Goal: Information Seeking & Learning: Find specific fact

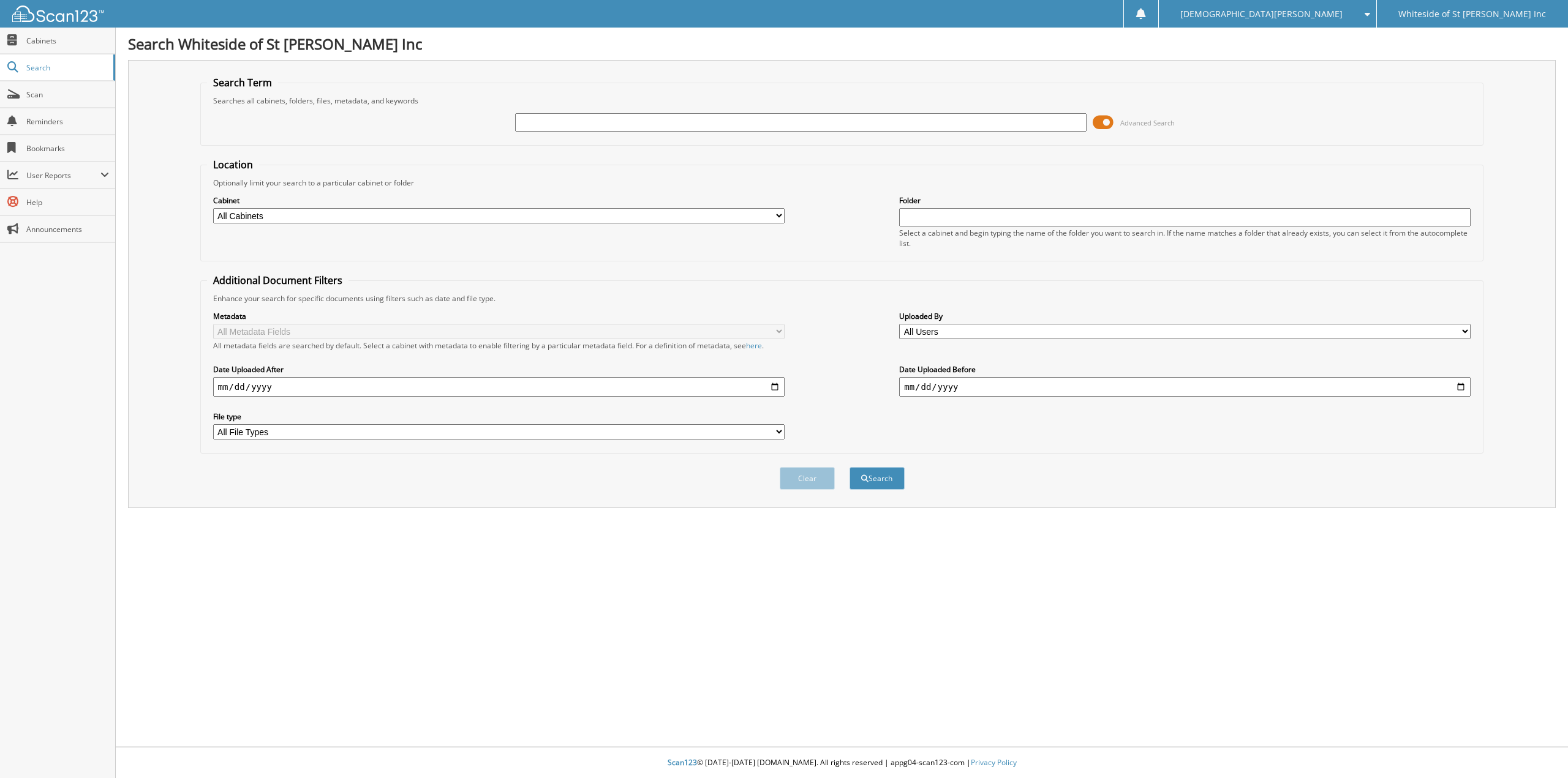
click at [585, 121] on input "text" at bounding box center [801, 122] width 572 height 19
type input "daily"
click at [850, 467] on button "Search" at bounding box center [877, 478] width 55 height 23
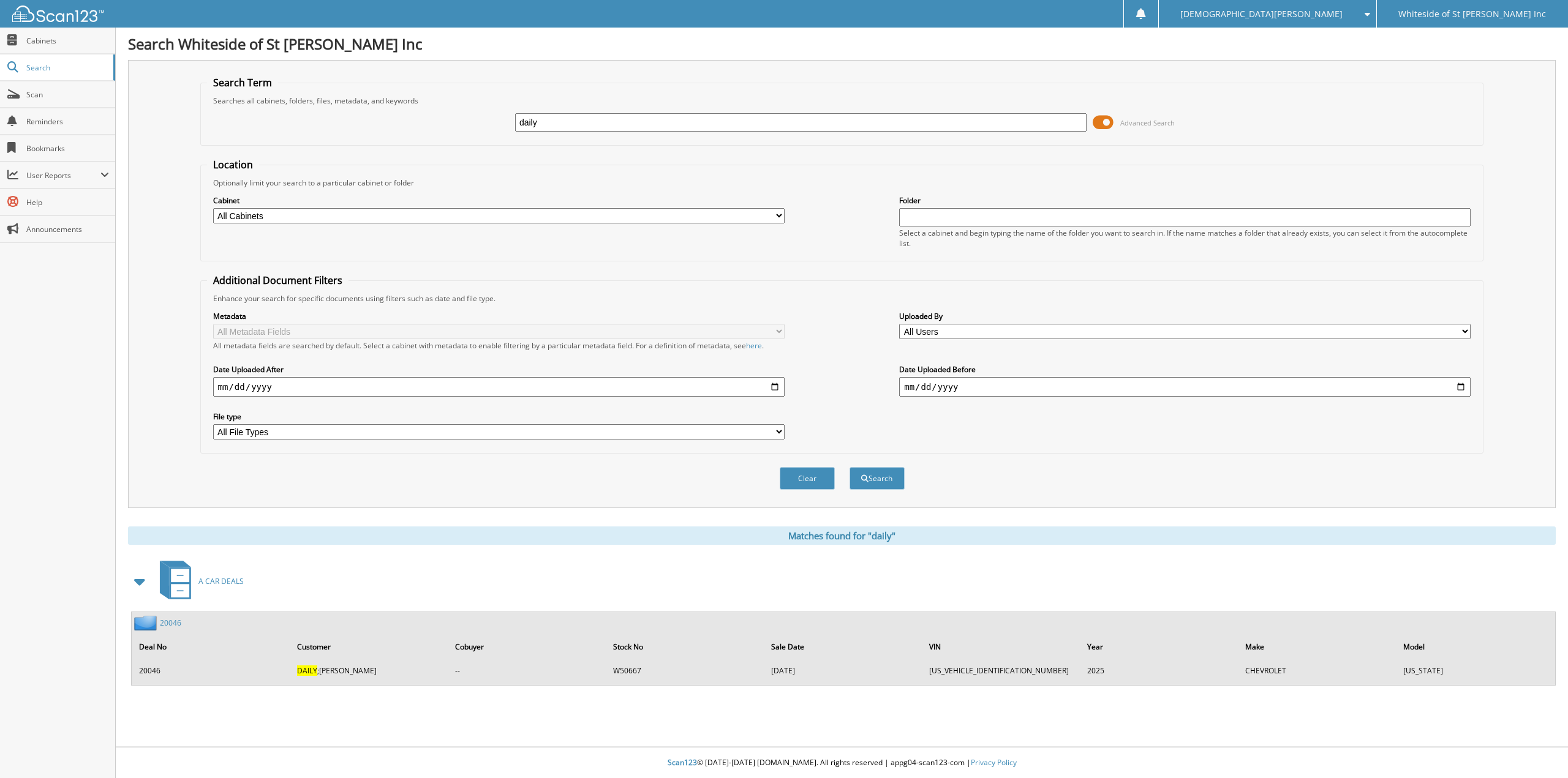
click at [519, 123] on input "daily" at bounding box center [801, 122] width 572 height 19
click at [533, 123] on input "daily" at bounding box center [801, 122] width 572 height 19
type input "dailey"
click at [850, 467] on button "Search" at bounding box center [877, 478] width 55 height 23
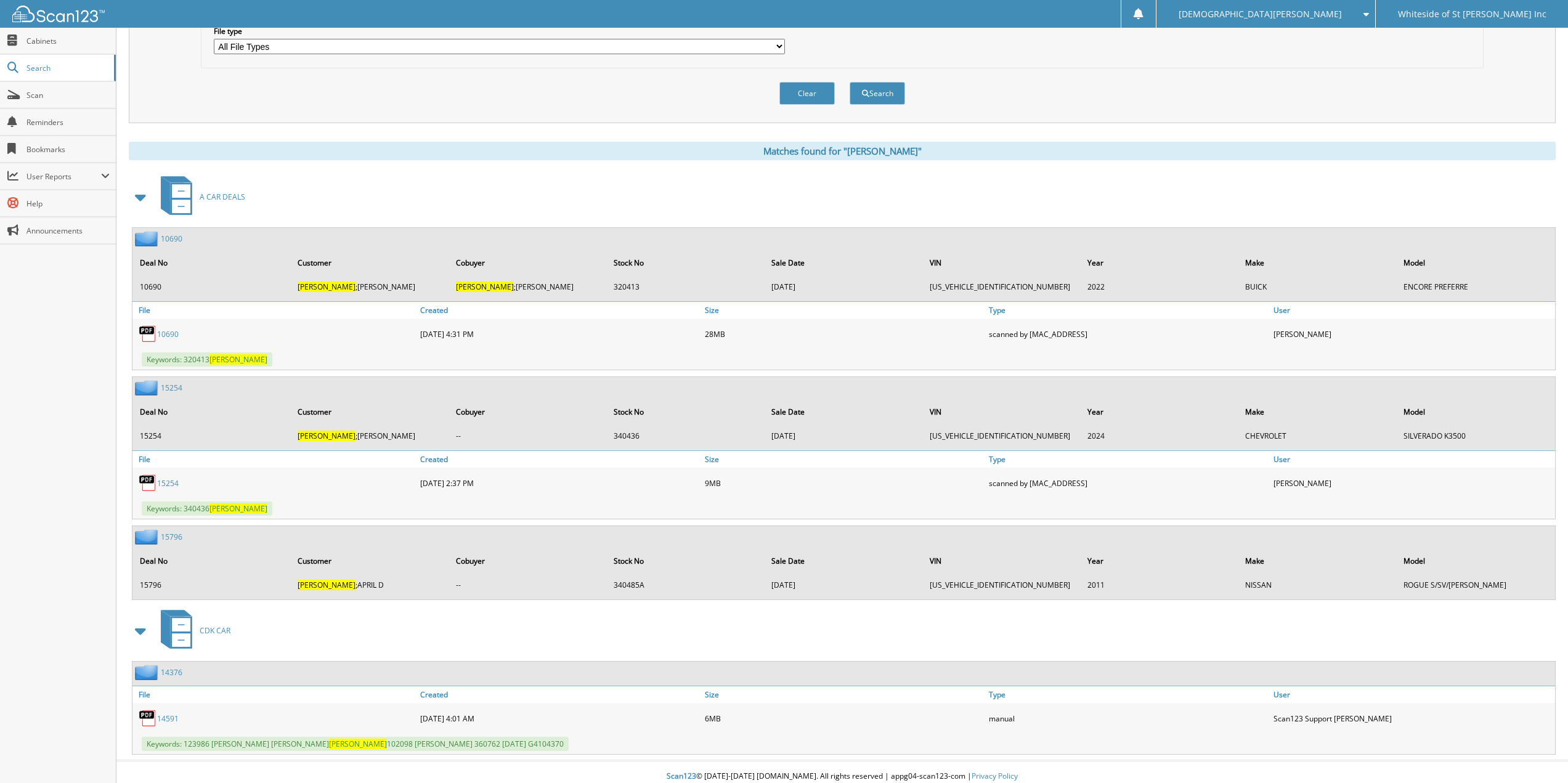
scroll to position [397, 0]
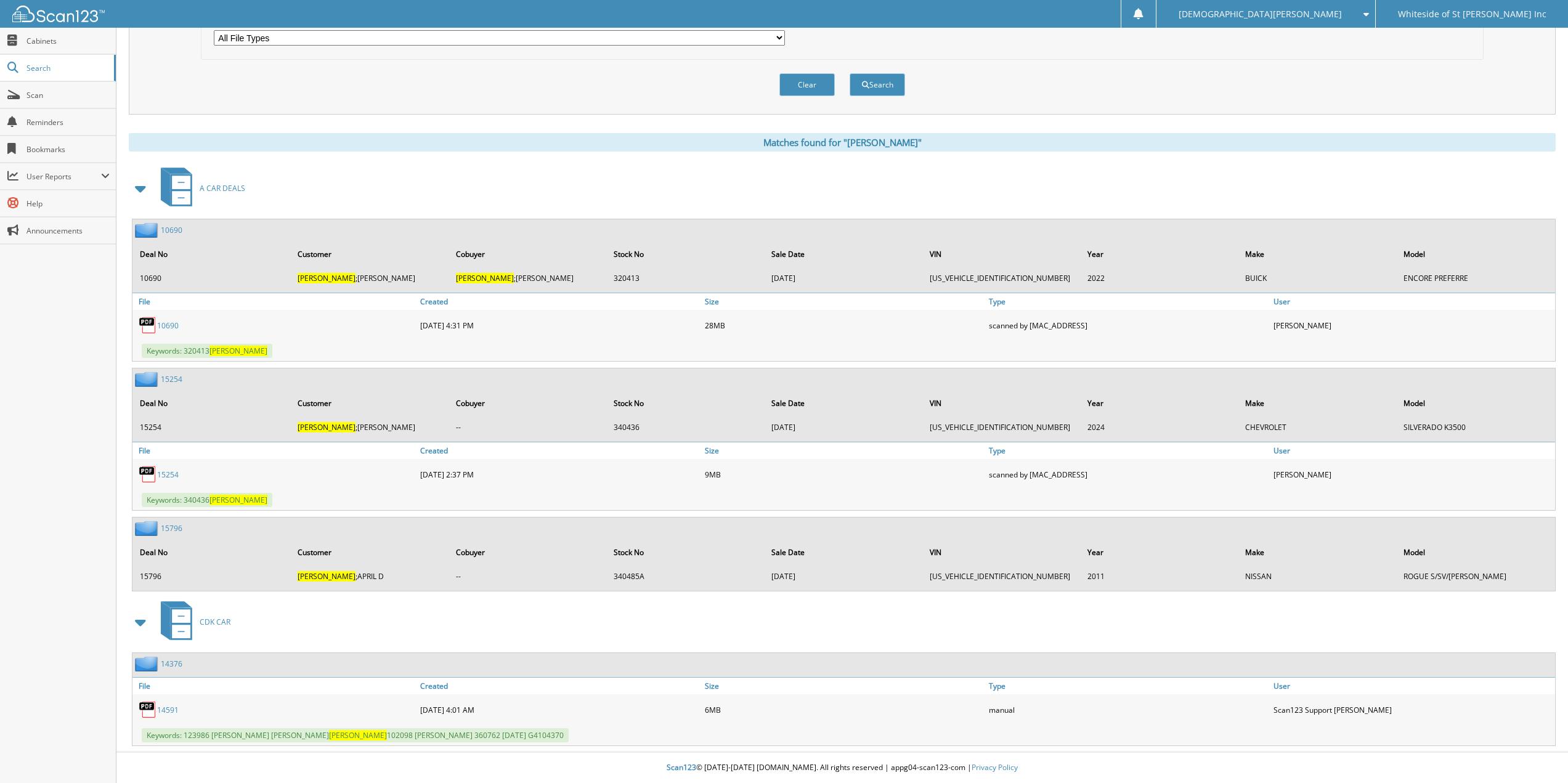
click at [166, 472] on link "15254" at bounding box center [168, 474] width 21 height 10
